Goal: Submit feedback/report problem

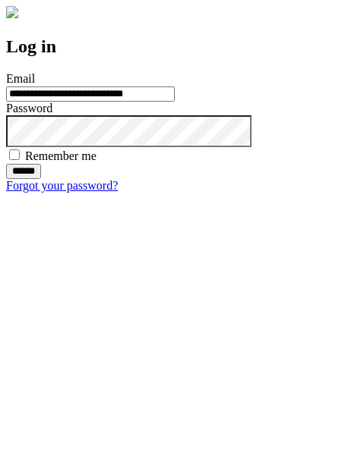
click at [41, 179] on input "******" at bounding box center [23, 171] width 35 height 15
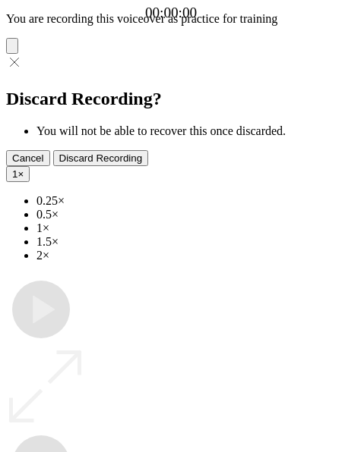
type input "**********"
